Goal: Communication & Community: Share content

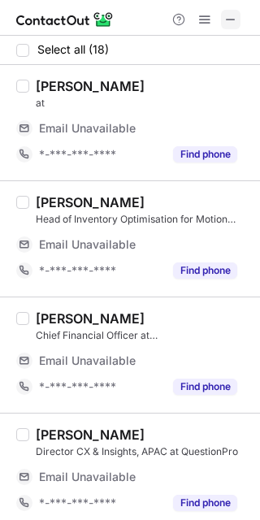
click at [225, 23] on span at bounding box center [230, 19] width 13 height 13
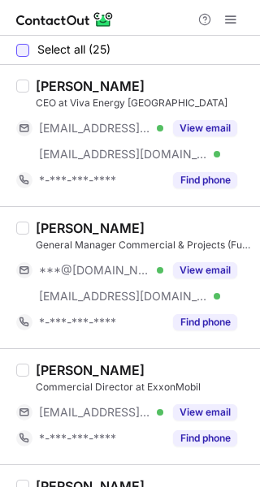
click at [24, 48] on div at bounding box center [22, 50] width 13 height 13
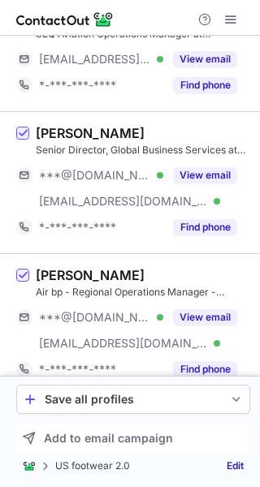
scroll to position [3032, 0]
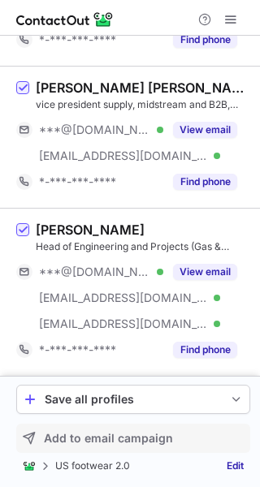
click at [140, 437] on span "Add to email campaign" at bounding box center [108, 438] width 129 height 13
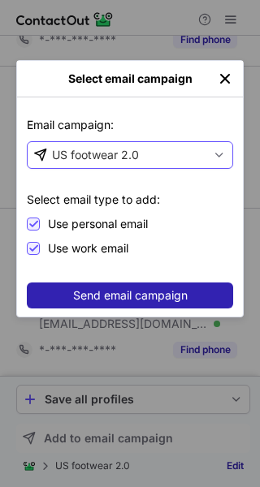
click at [110, 145] on div "US footwear 2.0" at bounding box center [117, 155] width 179 height 26
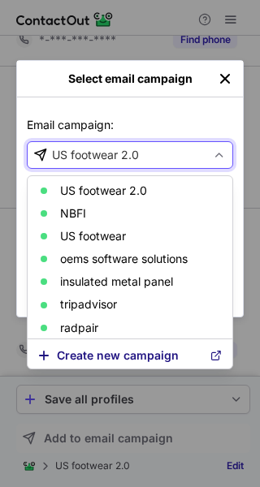
click at [116, 349] on span "Create new campaign" at bounding box center [130, 355] width 146 height 13
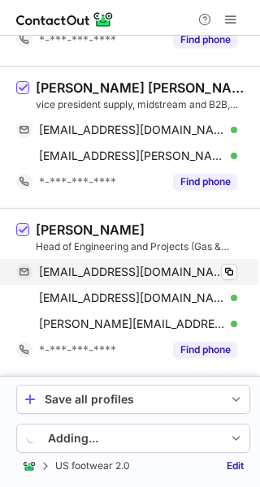
scroll to position [2876, 0]
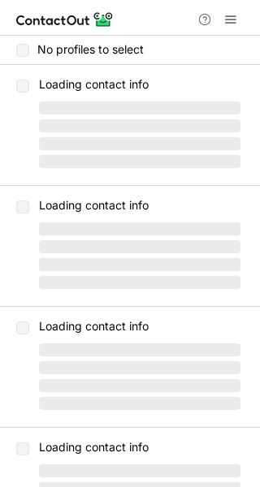
click at [24, 44] on label "No profiles to select" at bounding box center [79, 49] width 127 height 13
click at [24, 48] on label "No profiles to select" at bounding box center [79, 49] width 127 height 13
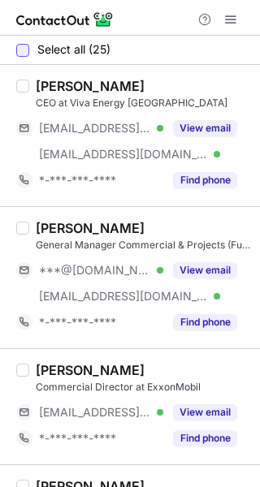
click at [24, 54] on div at bounding box center [22, 50] width 13 height 13
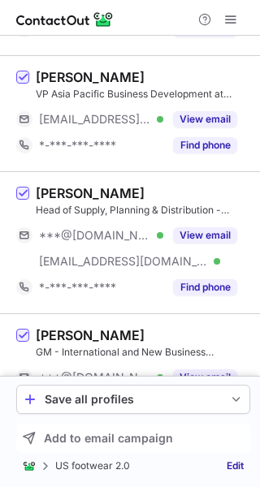
scroll to position [2822, 0]
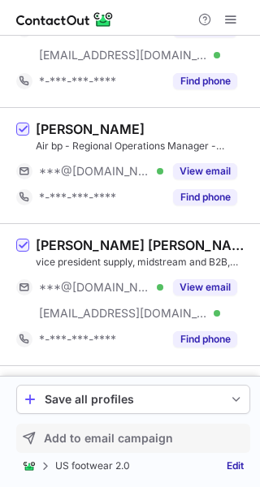
click at [109, 442] on span "Add to email campaign" at bounding box center [108, 438] width 129 height 13
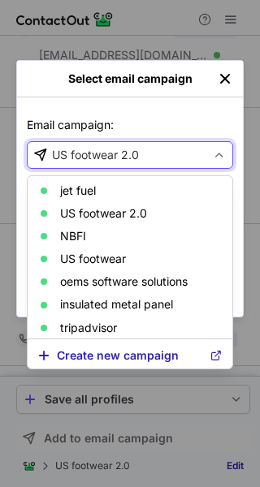
click at [81, 161] on div "US footwear 2.0" at bounding box center [95, 155] width 87 height 16
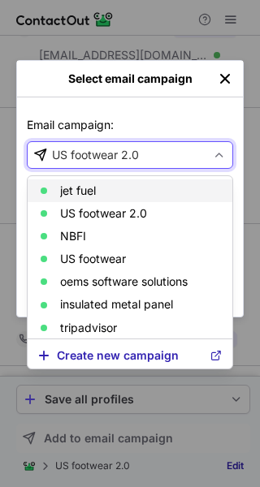
click at [84, 182] on article "jet fuel" at bounding box center [130, 190] width 205 height 23
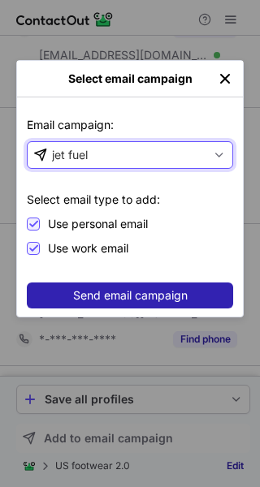
click at [77, 182] on div "Select email type to add: Use personal email Use work email" at bounding box center [130, 217] width 206 height 76
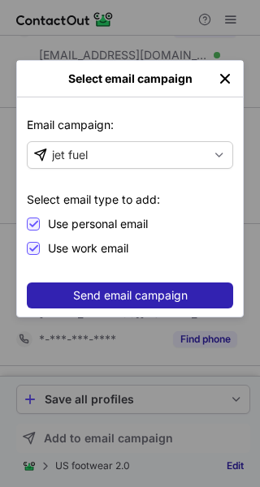
click at [97, 295] on span "Send email campaign" at bounding box center [130, 295] width 114 height 13
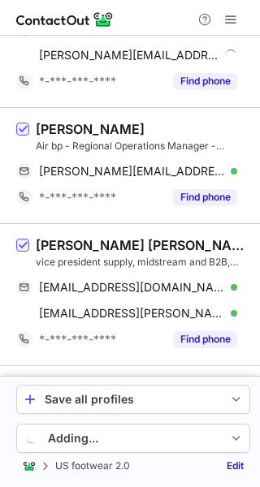
scroll to position [2770, 0]
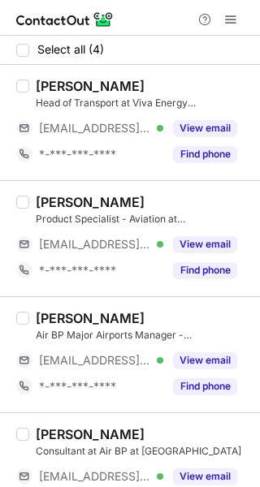
click at [29, 65] on div "Elizabeth Stringer Head of Transport at Viva Energy Australia ***@vivaenergy.co…" at bounding box center [130, 122] width 260 height 115
click at [25, 55] on div at bounding box center [22, 50] width 13 height 13
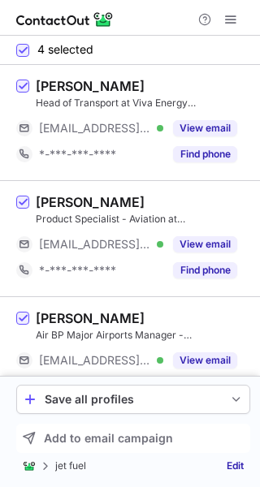
scroll to position [153, 0]
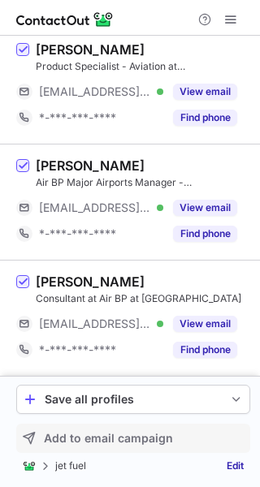
click at [119, 451] on button "Add to email campaign" at bounding box center [133, 438] width 234 height 29
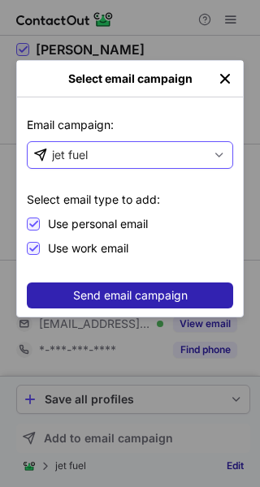
click at [65, 164] on div "jet fuel" at bounding box center [117, 155] width 179 height 26
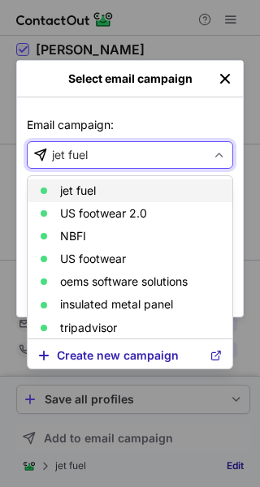
click at [76, 183] on article "jet fuel" at bounding box center [130, 190] width 205 height 23
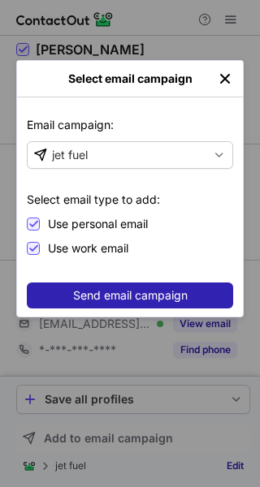
click at [73, 188] on div "Select email type to add: Use personal email Use work email" at bounding box center [130, 217] width 206 height 76
click at [96, 290] on span "Send email campaign" at bounding box center [130, 295] width 114 height 13
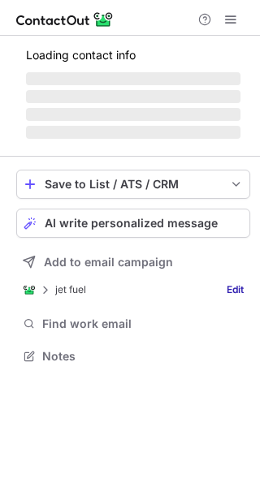
scroll to position [355, 260]
